Goal: Transaction & Acquisition: Purchase product/service

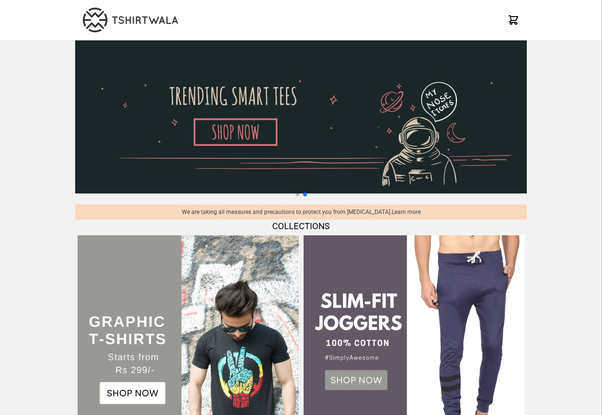
click at [285, 235] on td at bounding box center [188, 346] width 226 height 226
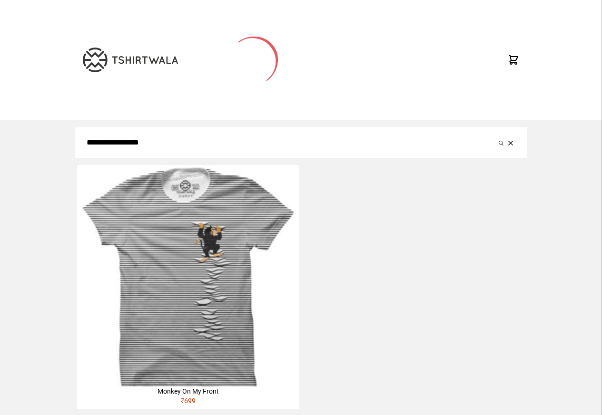
click at [164, 147] on input "**********" at bounding box center [292, 142] width 410 height 11
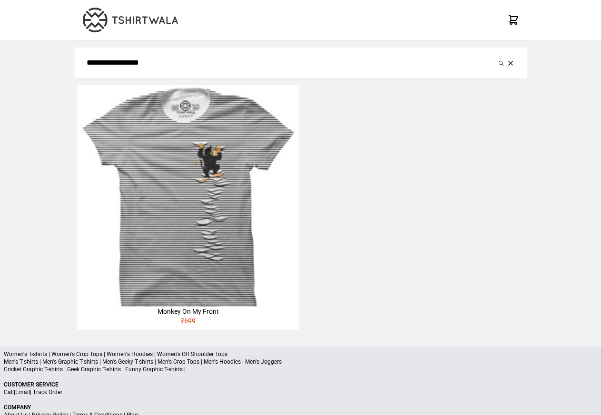
click at [159, 147] on img at bounding box center [188, 196] width 222 height 222
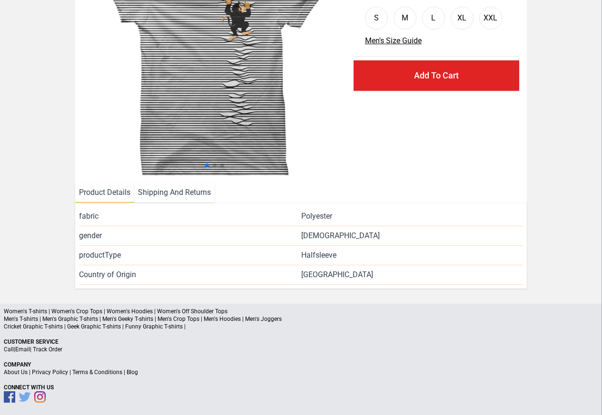
scroll to position [115, 0]
